Goal: Task Accomplishment & Management: Complete application form

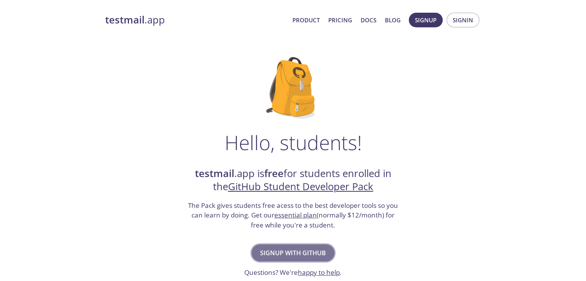
click at [309, 250] on span "Signup with GitHub" at bounding box center [293, 253] width 66 height 11
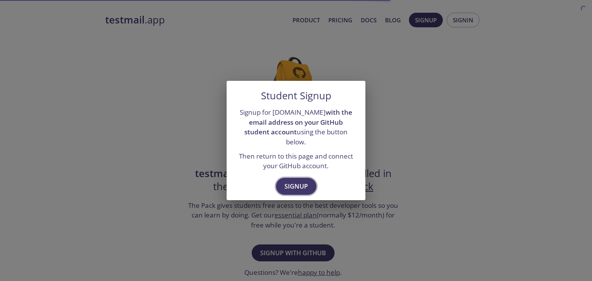
click at [299, 184] on span "Signup" at bounding box center [296, 186] width 24 height 11
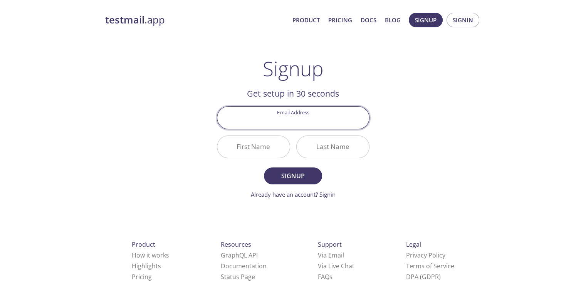
click at [293, 121] on input "Email Address" at bounding box center [293, 118] width 152 height 22
type input "[EMAIL_ADDRESS][DOMAIN_NAME]"
click at [253, 147] on input "First Name" at bounding box center [253, 147] width 72 height 22
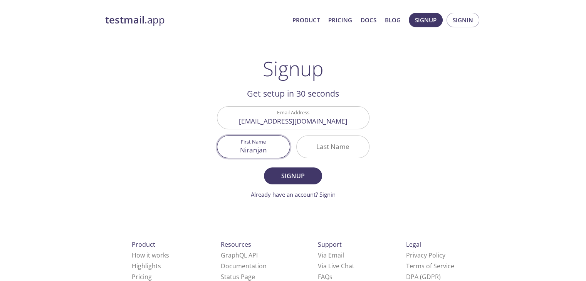
type input "Niranjan"
type input "Naik"
click at [264, 168] on button "Signup" at bounding box center [293, 176] width 58 height 17
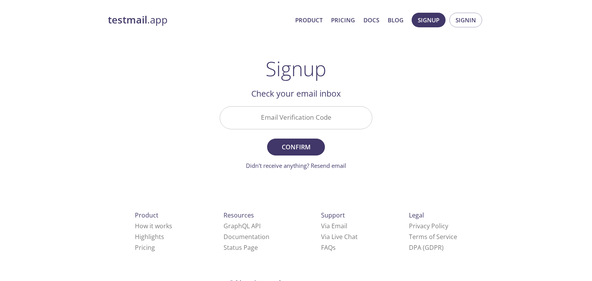
click at [304, 119] on input "Email Verification Code" at bounding box center [296, 118] width 152 height 22
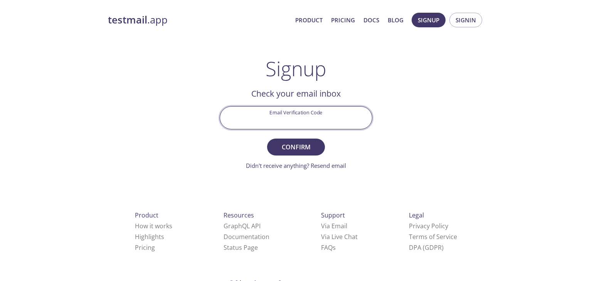
paste input "AMQ5C57"
type input "AMQ5C57"
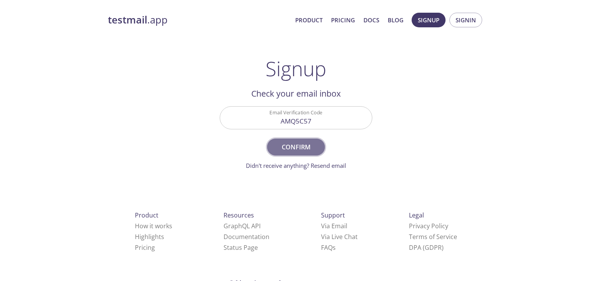
click at [304, 151] on span "Confirm" at bounding box center [296, 147] width 41 height 11
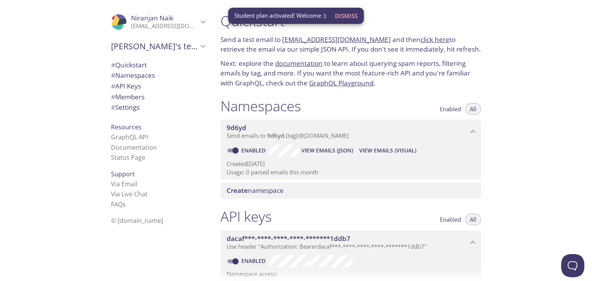
click at [350, 11] on span "Dismiss" at bounding box center [346, 16] width 23 height 10
